Goal: Task Accomplishment & Management: Manage account settings

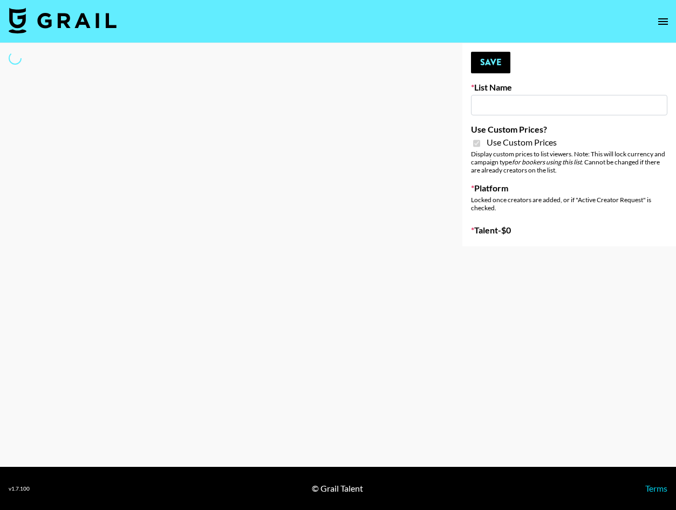
type input "Content Labs for Perplexity"
checkbox input "true"
select select "Brand"
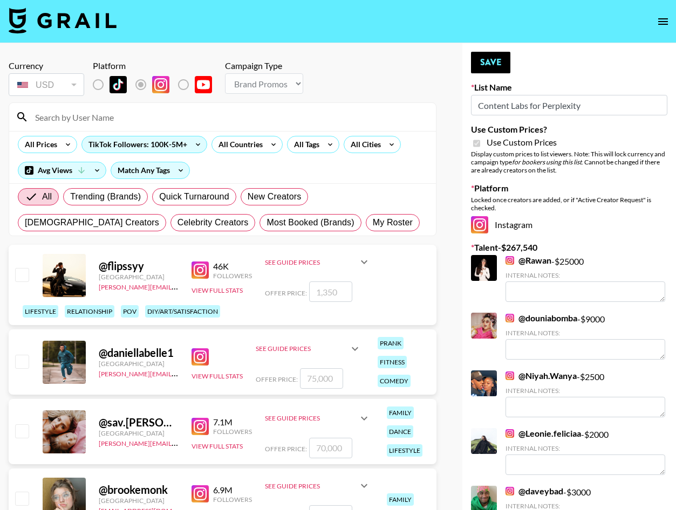
click at [207, 119] on input at bounding box center [229, 116] width 401 height 17
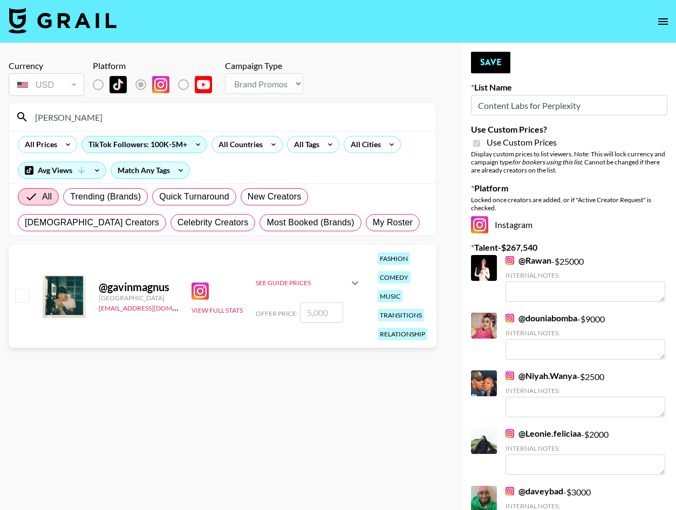
type input "gavin"
click at [20, 299] on input "checkbox" at bounding box center [21, 295] width 13 height 13
checkbox input "true"
click at [313, 316] on input "5000" at bounding box center [321, 313] width 43 height 20
click at [317, 315] on input "5000" at bounding box center [321, 313] width 43 height 20
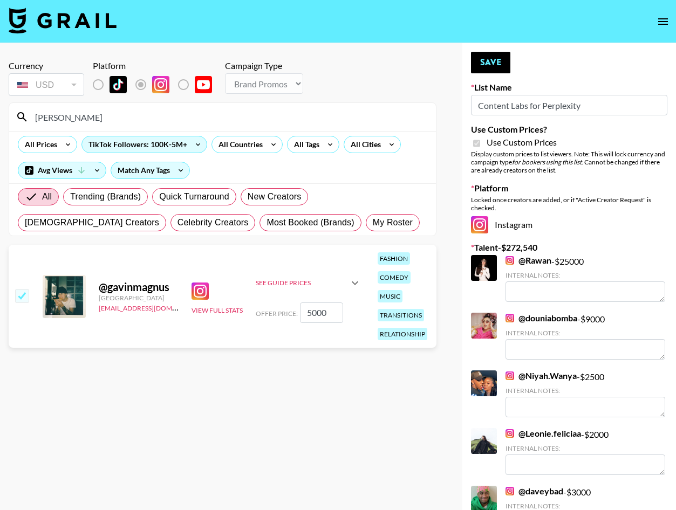
click at [317, 315] on input "5000" at bounding box center [321, 313] width 43 height 20
type input "6"
checkbox input "false"
checkbox input "true"
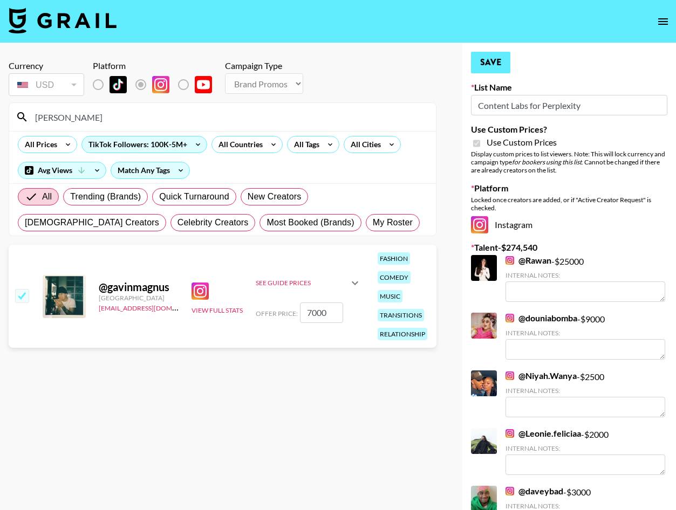
type input "7000"
click at [483, 69] on button "Save" at bounding box center [490, 63] width 39 height 22
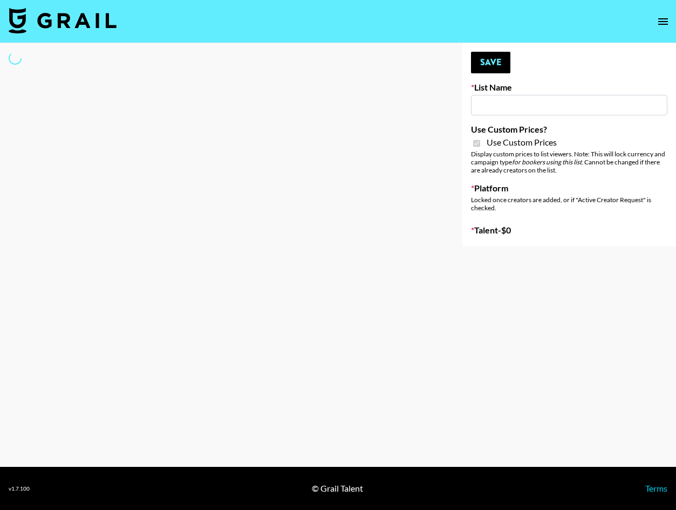
type input "Content Labs for Perplexity"
checkbox input "true"
select select "Brand"
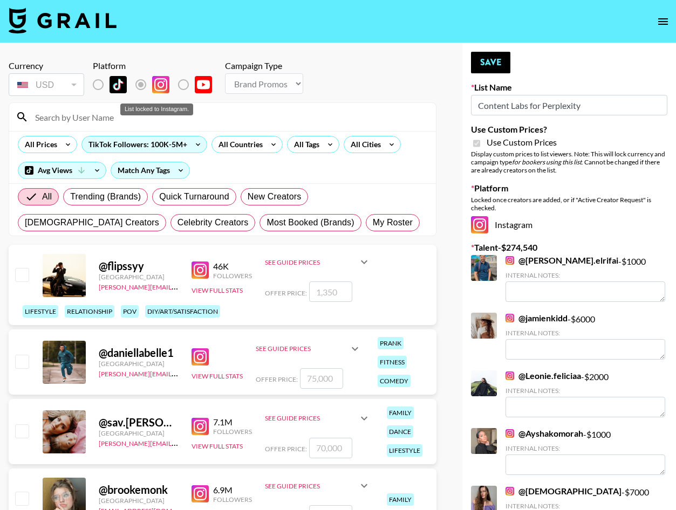
click at [149, 115] on div "List locked to Instagram." at bounding box center [156, 110] width 73 height 12
click at [138, 124] on input at bounding box center [229, 116] width 401 height 17
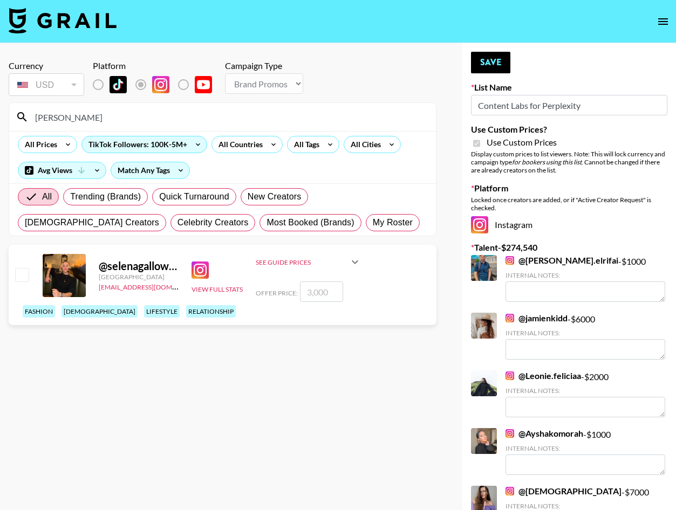
type input "[PERSON_NAME]"
click at [23, 281] on input "checkbox" at bounding box center [21, 274] width 13 height 13
checkbox input "true"
type input "3000"
click at [312, 302] on input "3000" at bounding box center [321, 292] width 43 height 20
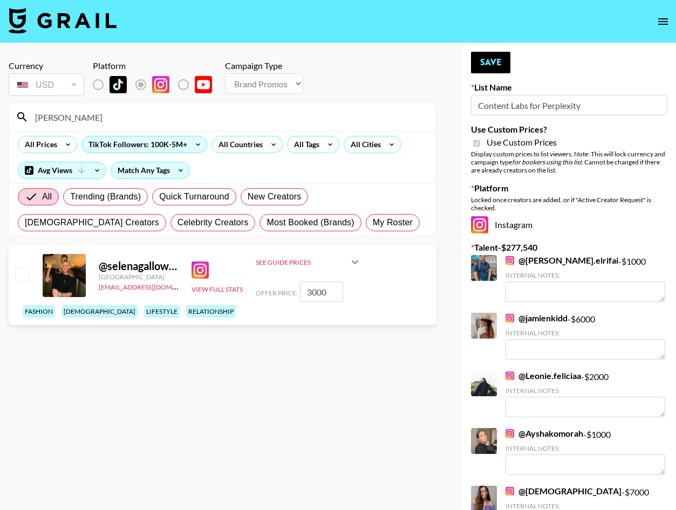
checkbox input "false"
checkbox input "true"
type input "5"
checkbox input "false"
checkbox input "true"
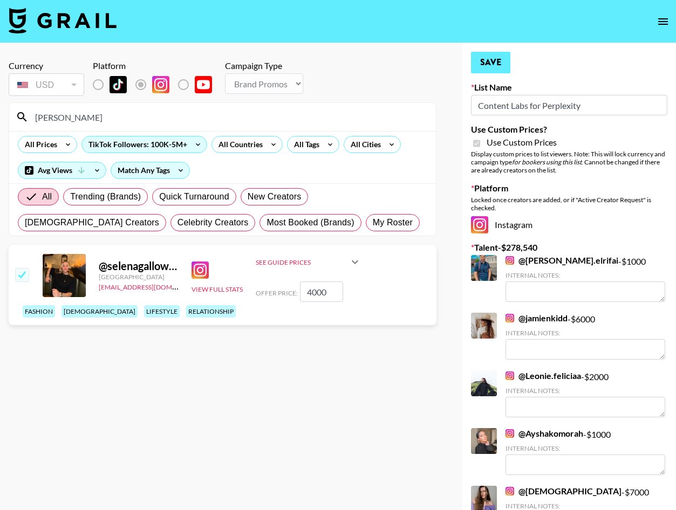
type input "4000"
click at [501, 60] on button "Save" at bounding box center [490, 63] width 39 height 22
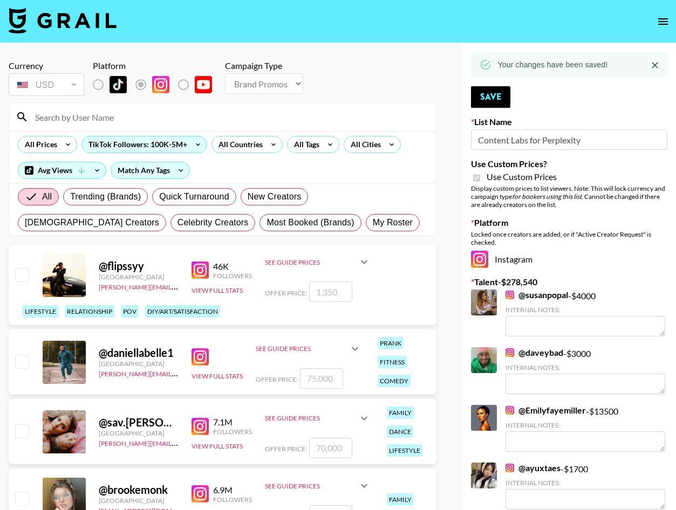
click at [139, 114] on input at bounding box center [229, 116] width 401 height 17
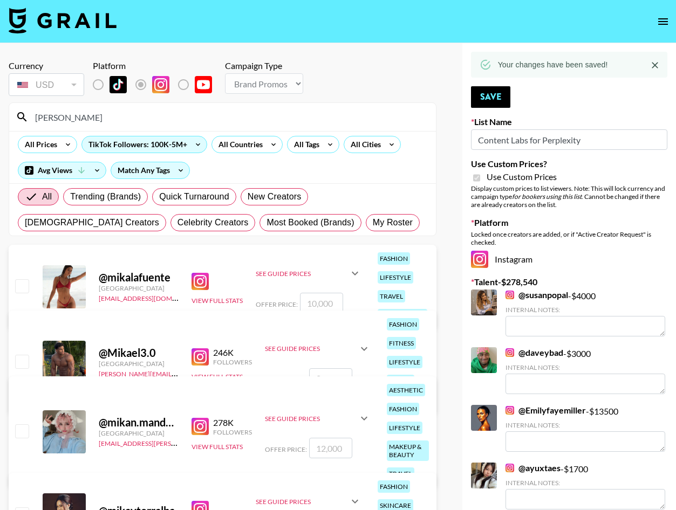
type input "[PERSON_NAME]"
click at [22, 289] on input "checkbox" at bounding box center [21, 285] width 13 height 13
checkbox input "true"
type input "10000"
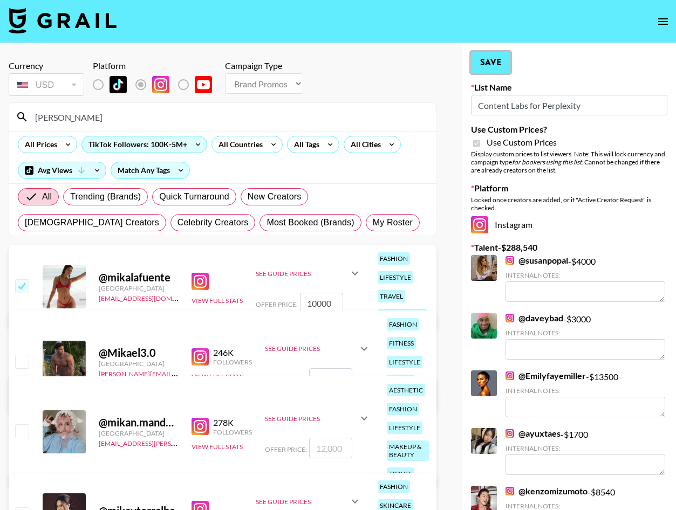
click at [508, 66] on button "Save" at bounding box center [490, 63] width 39 height 22
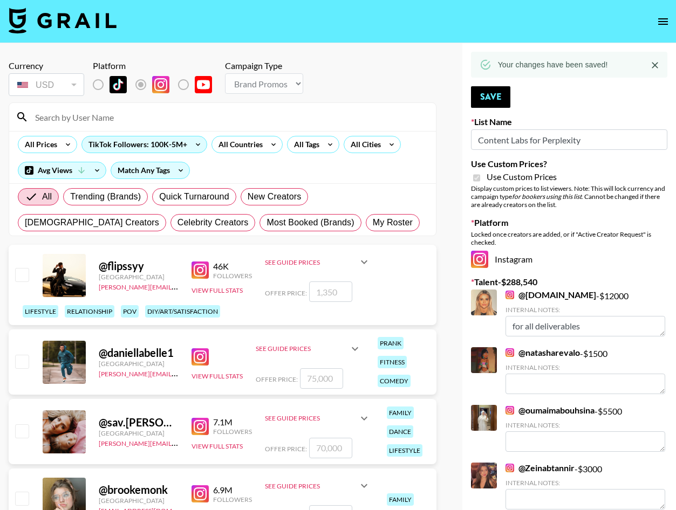
click at [118, 120] on input at bounding box center [229, 116] width 401 height 17
click at [243, 117] on input at bounding box center [229, 116] width 401 height 17
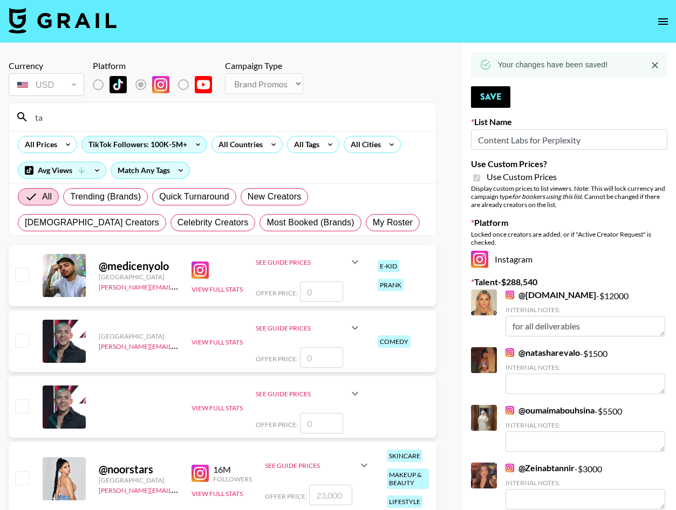
type input "t"
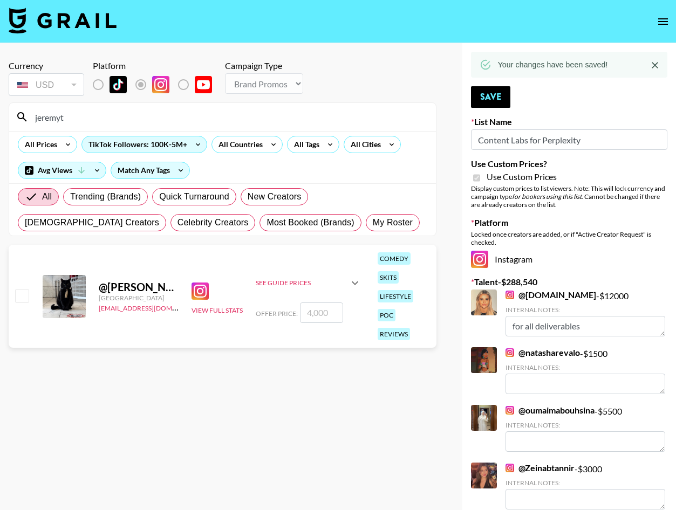
type input "jeremyt"
click at [23, 302] on input "checkbox" at bounding box center [21, 295] width 13 height 13
checkbox input "true"
type input "4000"
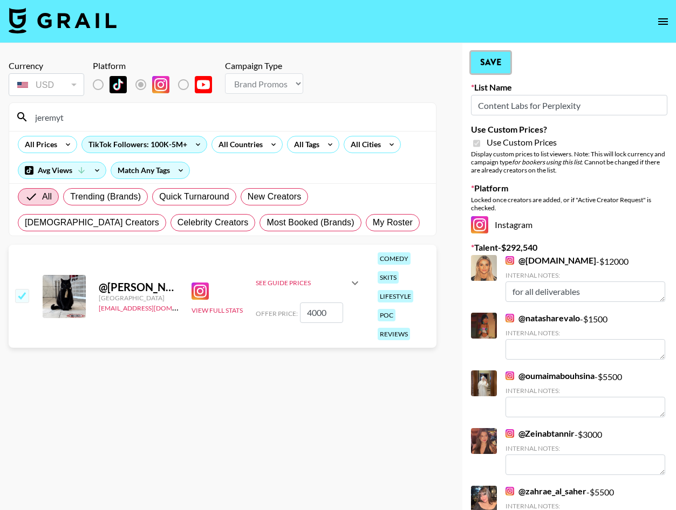
click at [500, 65] on button "Save" at bounding box center [490, 63] width 39 height 22
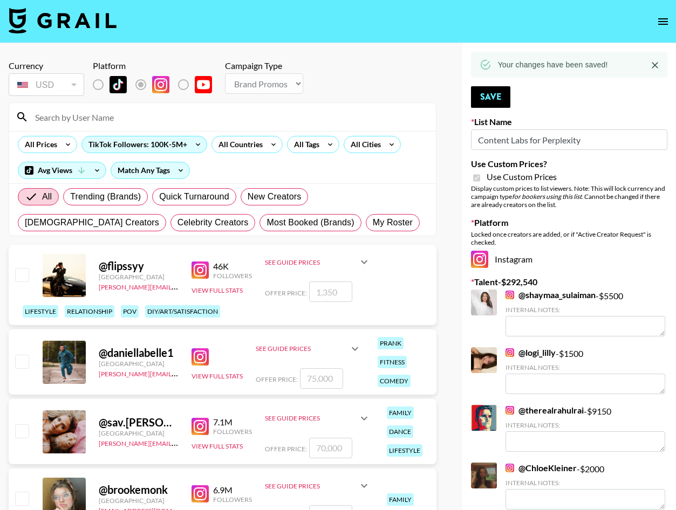
click at [310, 114] on input at bounding box center [229, 116] width 401 height 17
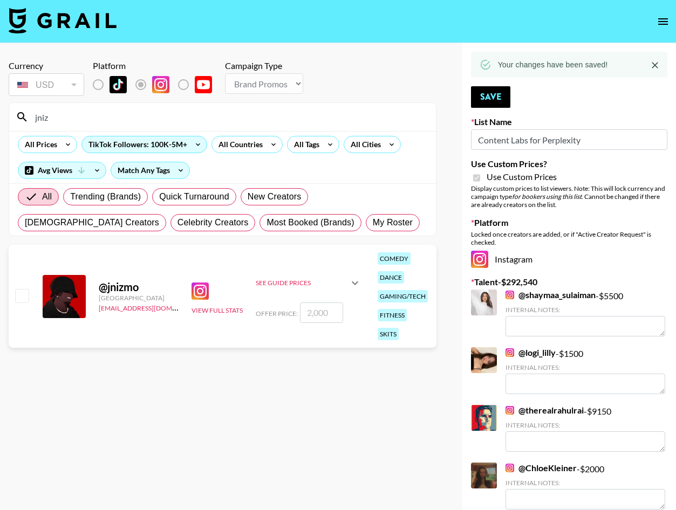
type input "jniz"
click at [24, 289] on input "checkbox" at bounding box center [21, 295] width 13 height 13
checkbox input "true"
type input "2000"
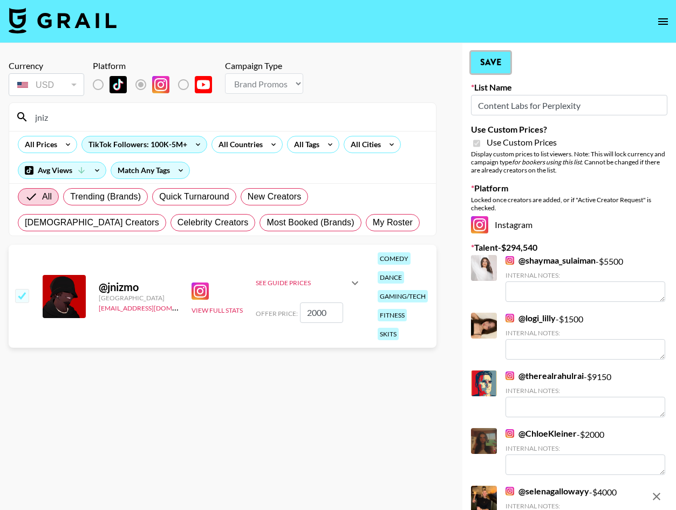
click at [506, 61] on button "Save" at bounding box center [490, 63] width 39 height 22
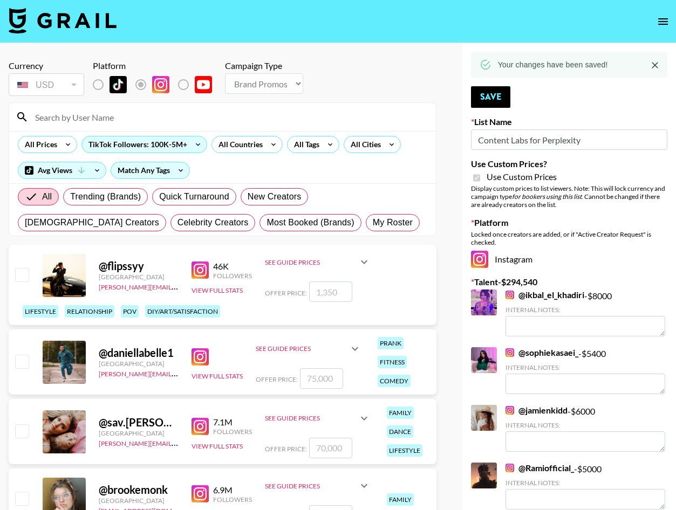
click at [191, 120] on input at bounding box center [229, 116] width 401 height 17
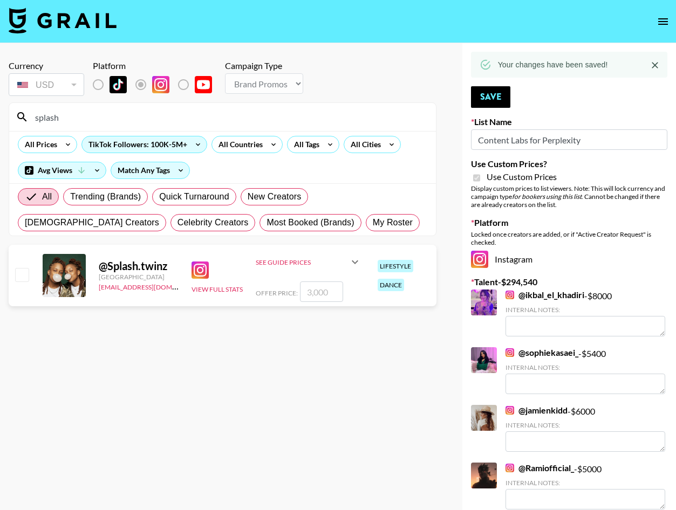
type input "splash"
click at [31, 281] on div "@ Splash.twinz [GEOGRAPHIC_DATA] [EMAIL_ADDRESS][DOMAIN_NAME] View Full Stats S…" at bounding box center [223, 275] width 428 height 61
click at [26, 277] on input "checkbox" at bounding box center [21, 274] width 13 height 13
checkbox input "true"
type input "3000"
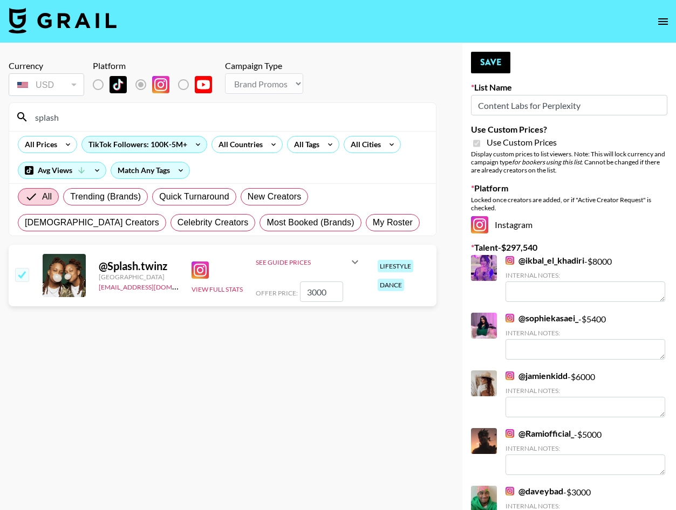
click at [312, 291] on input "3000" at bounding box center [321, 292] width 43 height 20
checkbox input "false"
checkbox input "true"
type input "5"
checkbox input "false"
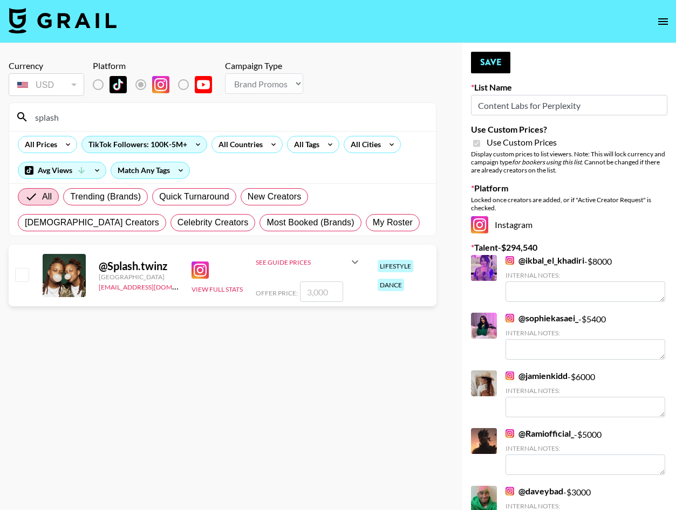
checkbox input "true"
type input "4000"
click at [486, 66] on button "Save" at bounding box center [490, 63] width 39 height 22
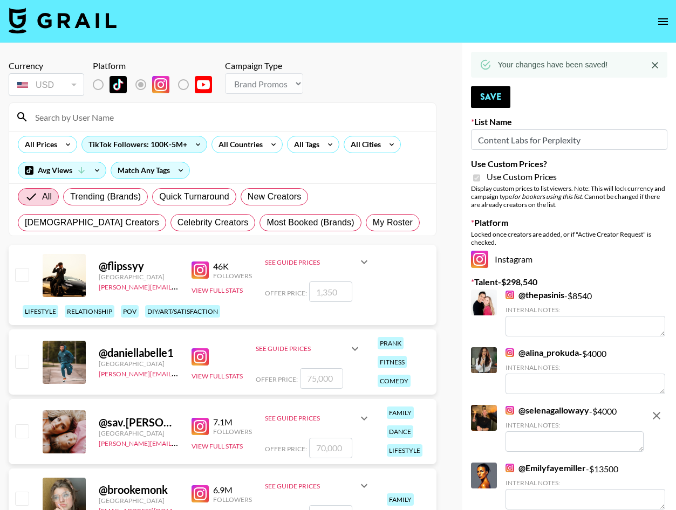
click at [228, 117] on input at bounding box center [229, 116] width 401 height 17
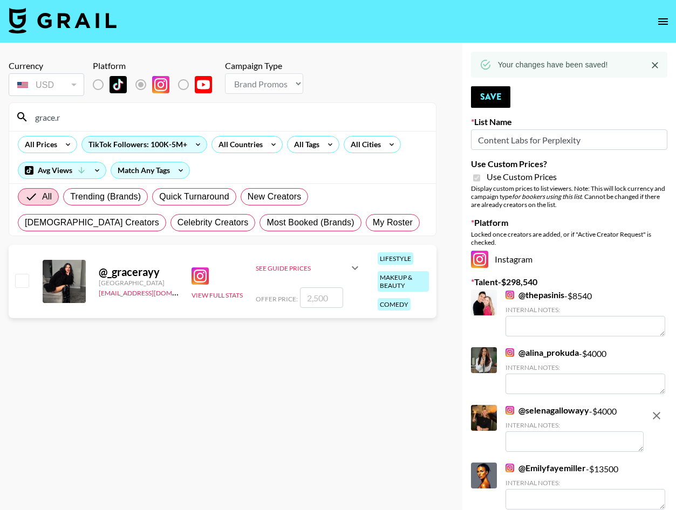
type input "grace.r"
click at [20, 281] on input "checkbox" at bounding box center [21, 280] width 13 height 13
checkbox input "true"
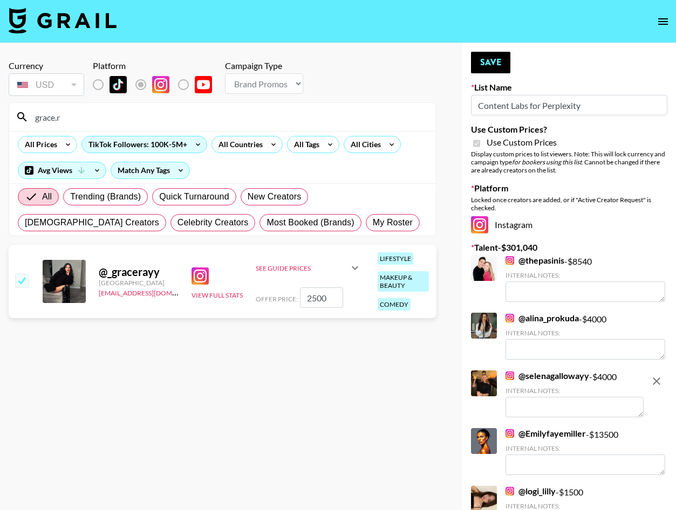
click at [324, 295] on input "2500" at bounding box center [321, 298] width 43 height 20
type input "3000"
click at [482, 62] on button "Save" at bounding box center [490, 63] width 39 height 22
